Goal: Task Accomplishment & Management: Manage account settings

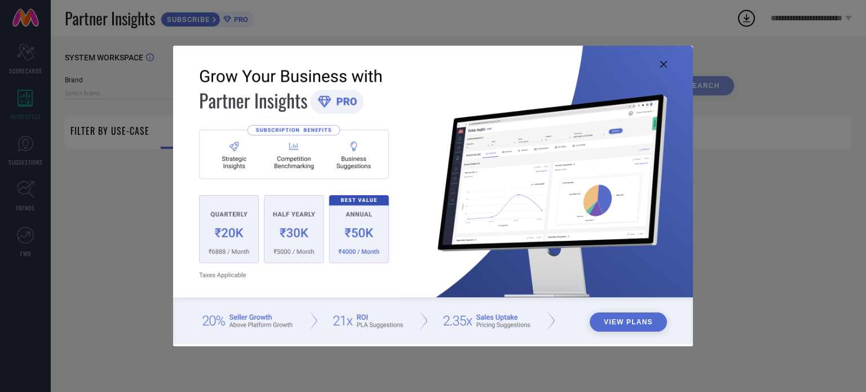
click at [658, 61] on img at bounding box center [433, 195] width 520 height 299
type input "1 STOP FASHION"
type input "All"
click at [664, 63] on icon at bounding box center [664, 64] width 7 height 7
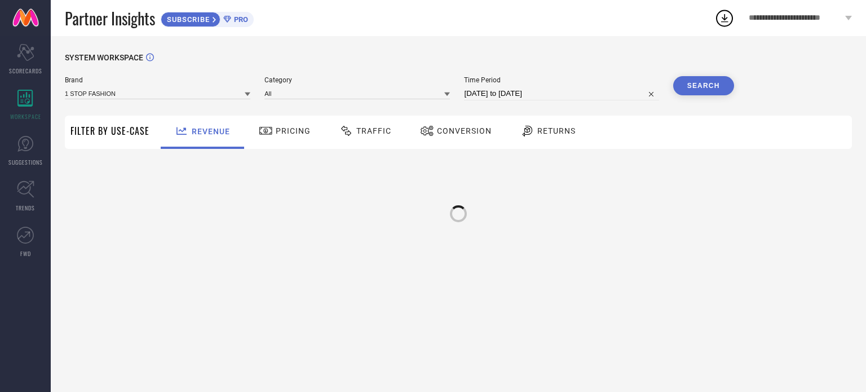
click at [790, 11] on div "**********" at bounding box center [800, 18] width 131 height 36
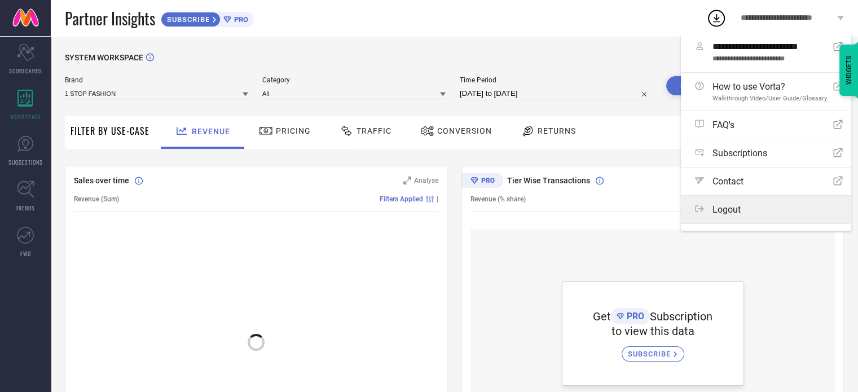
click at [733, 213] on span "Logout" at bounding box center [726, 209] width 28 height 11
click at [0, 0] on button "Logout" at bounding box center [0, 0] width 0 height 0
